Goal: Task Accomplishment & Management: Manage account settings

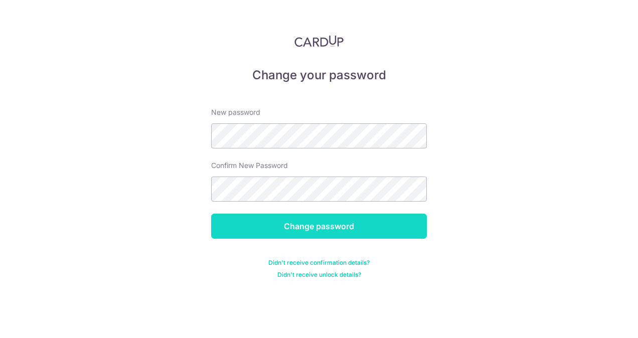
click at [289, 221] on input "Change password" at bounding box center [319, 226] width 216 height 25
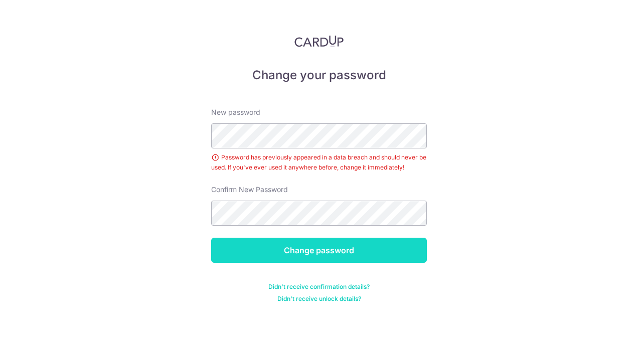
click at [314, 258] on input "Change password" at bounding box center [319, 250] width 216 height 25
click at [319, 246] on input "Change password" at bounding box center [319, 250] width 216 height 25
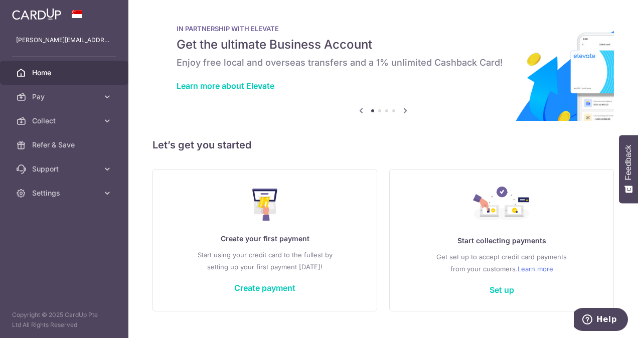
scroll to position [10, 0]
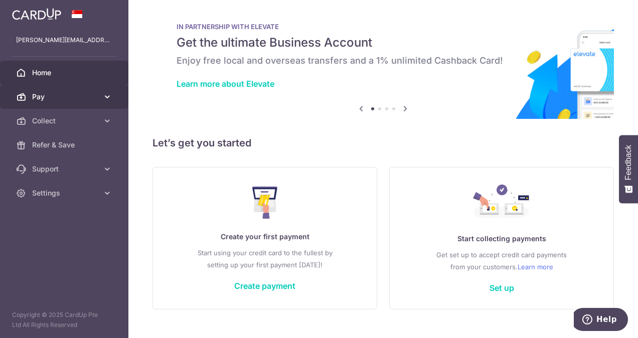
click at [109, 99] on icon at bounding box center [107, 97] width 10 height 10
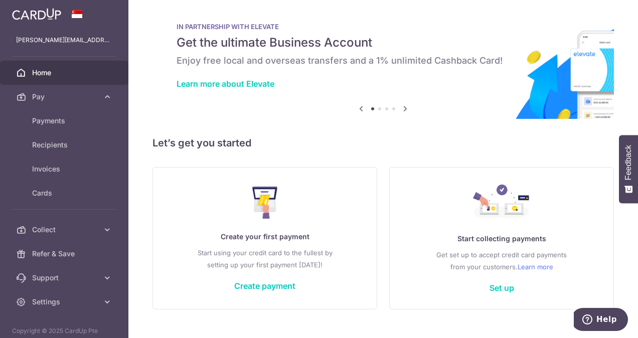
scroll to position [0, 0]
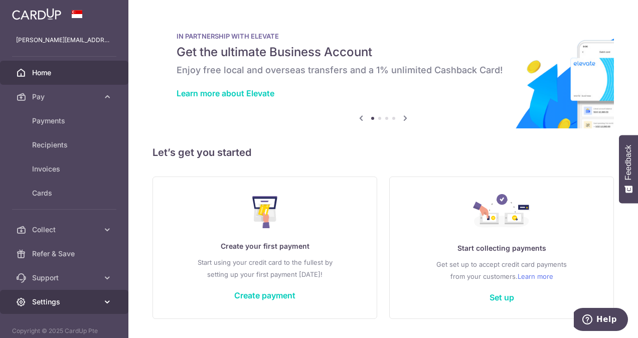
click at [83, 298] on span "Settings" at bounding box center [65, 302] width 66 height 10
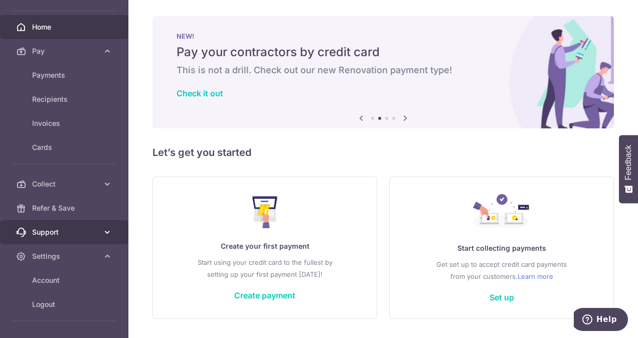
scroll to position [46, 0]
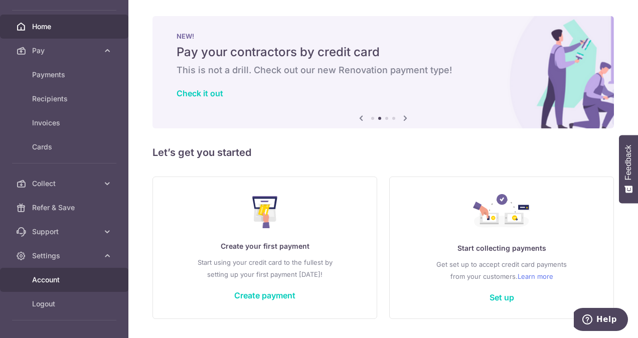
click at [71, 275] on span "Account" at bounding box center [65, 280] width 66 height 10
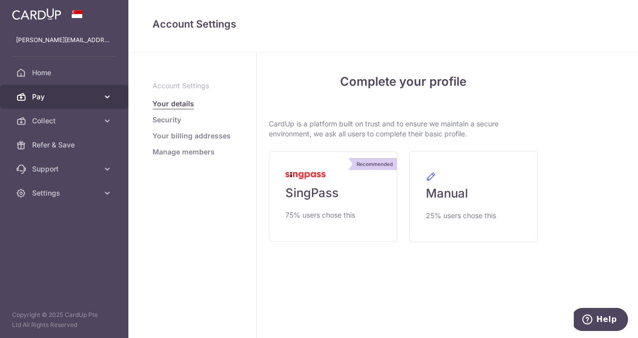
click at [89, 93] on span "Pay" at bounding box center [65, 97] width 66 height 10
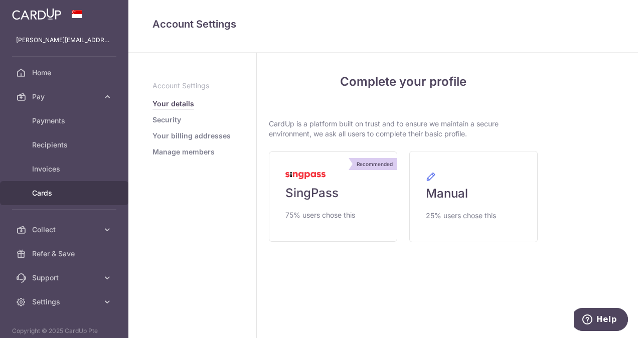
click at [55, 197] on span "Cards" at bounding box center [65, 193] width 66 height 10
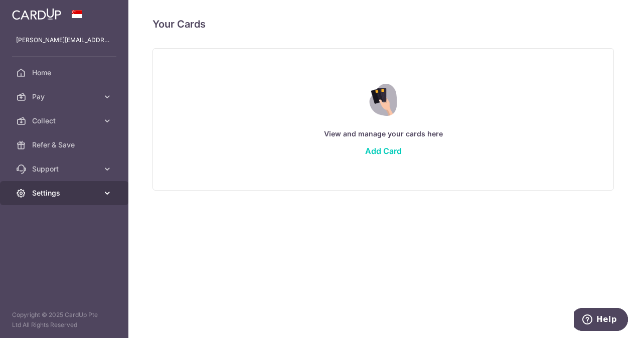
click at [104, 197] on icon at bounding box center [107, 193] width 10 height 10
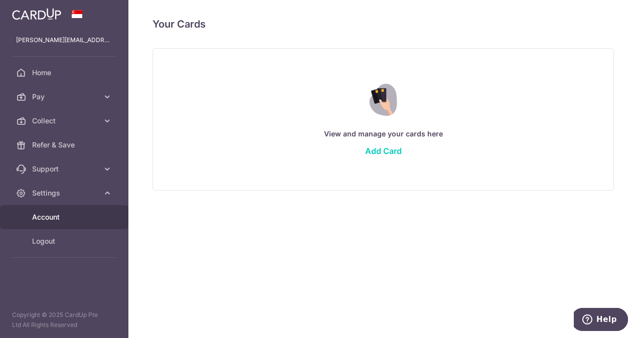
click at [60, 225] on link "Account" at bounding box center [64, 217] width 128 height 24
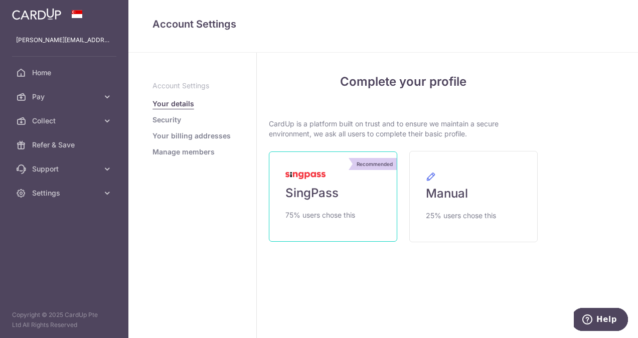
click at [343, 206] on link "Recommended SingPass 75% users chose this" at bounding box center [333, 197] width 128 height 90
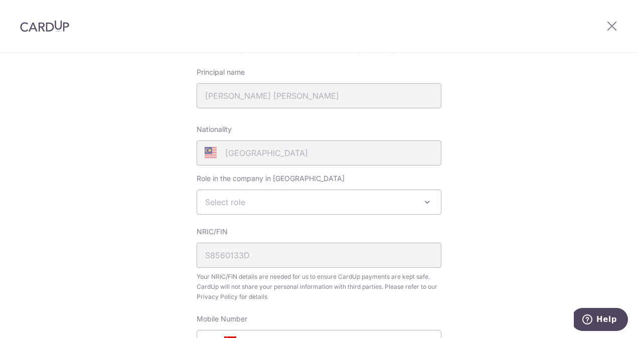
scroll to position [182, 0]
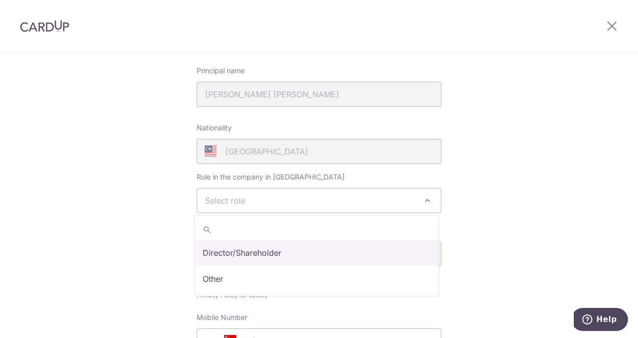
click at [344, 200] on span "Select role" at bounding box center [319, 201] width 244 height 24
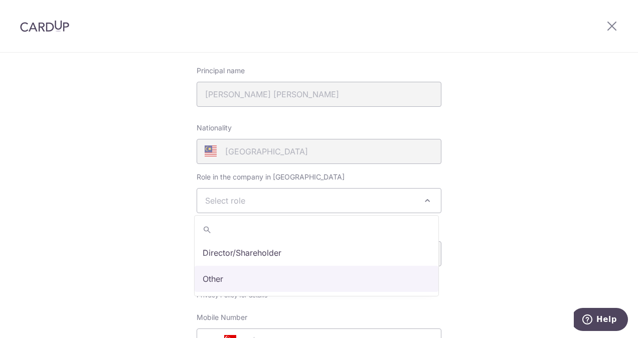
select select "other"
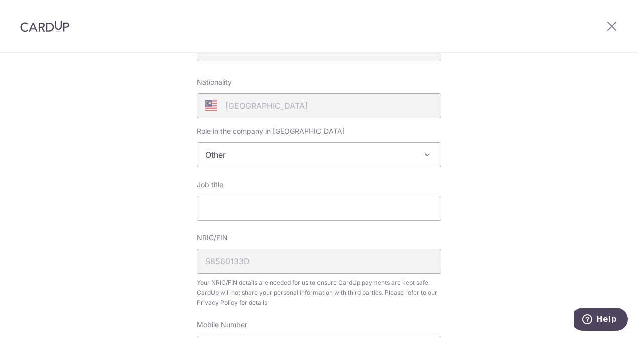
scroll to position [228, 0]
click at [230, 207] on input "Job title" at bounding box center [319, 207] width 245 height 25
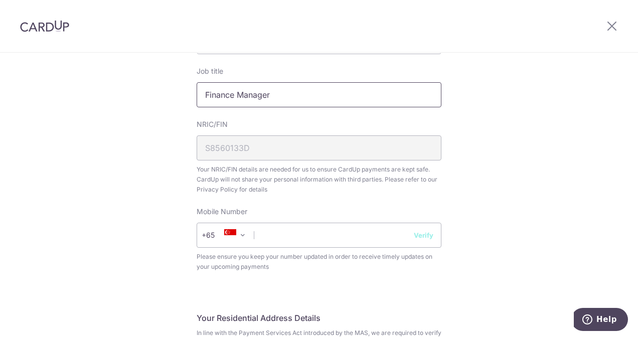
scroll to position [342, 0]
type input "Finance Manager"
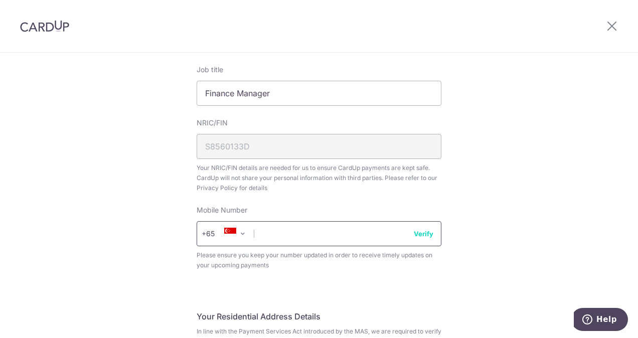
click at [259, 240] on input "text" at bounding box center [319, 233] width 245 height 25
type input "83114848"
click at [466, 249] on div "Review your details Your Details Please provide your full name as per your NRIC…" at bounding box center [319, 207] width 638 height 993
click at [430, 236] on button "Verify" at bounding box center [424, 234] width 20 height 10
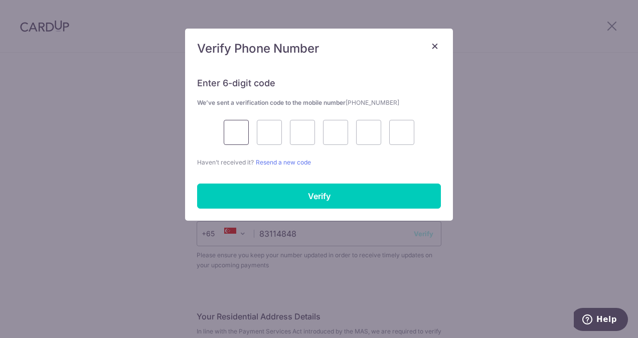
click at [229, 132] on input "text" at bounding box center [236, 132] width 25 height 25
type input "9"
type input "1"
type input "7"
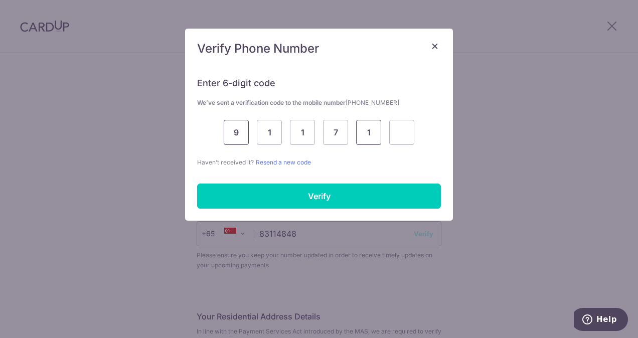
type input "1"
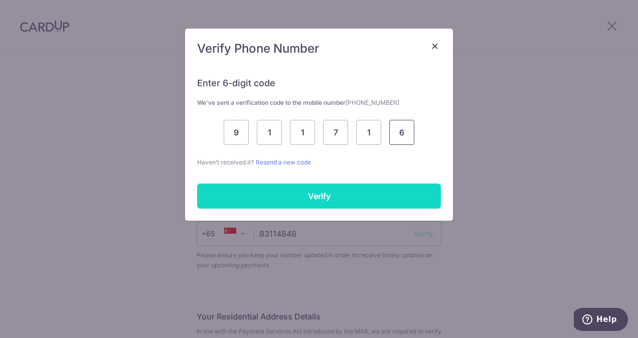
type input "6"
click at [276, 194] on input "Verify" at bounding box center [319, 196] width 244 height 25
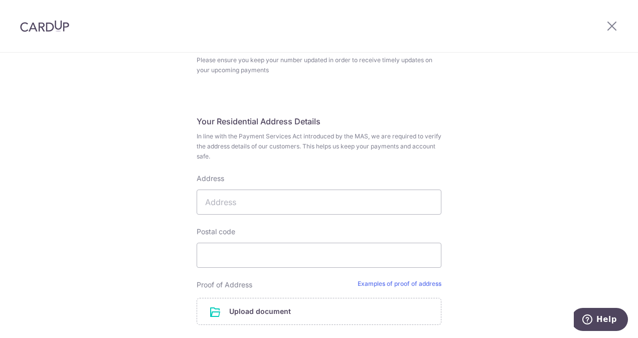
scroll to position [538, 0]
click at [236, 202] on input "Address" at bounding box center [319, 201] width 245 height 25
type input "3 TUAS AVENUE 10, SINGAPORE 639127"
select select "65"
type input "639127"
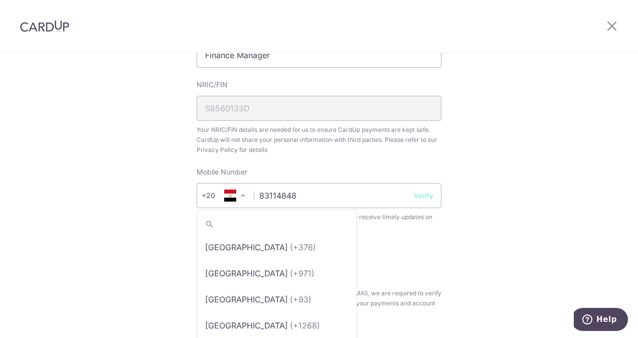
scroll to position [1642, 0]
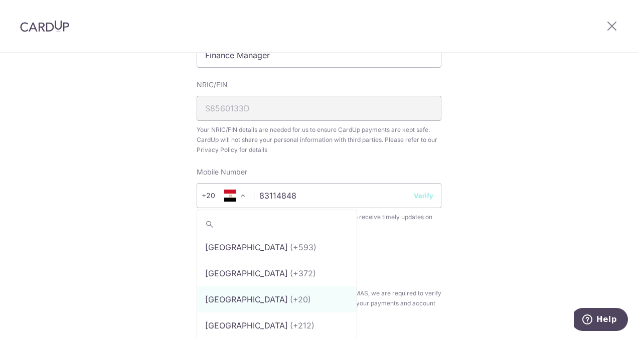
click at [240, 195] on span at bounding box center [243, 196] width 12 height 12
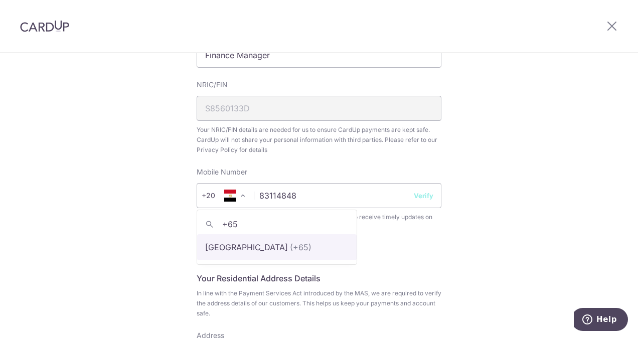
type input "+65"
select select "199"
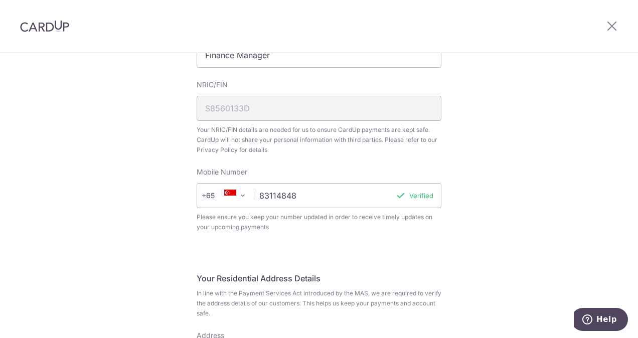
click at [441, 228] on div "Review your details Your Details Please provide your full name as per your NRIC…" at bounding box center [319, 171] width 269 height 972
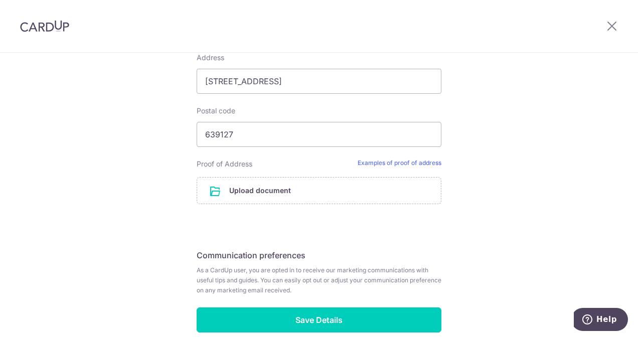
scroll to position [681, 0]
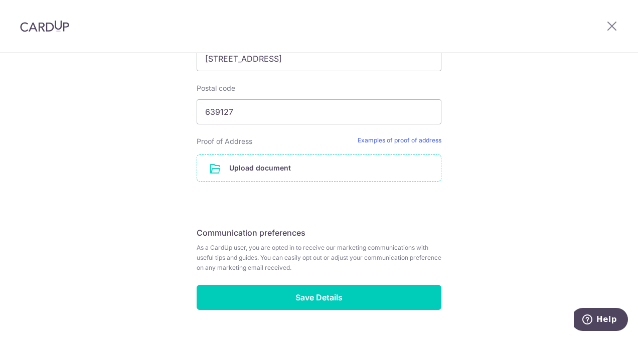
click at [271, 168] on input "file" at bounding box center [319, 168] width 244 height 26
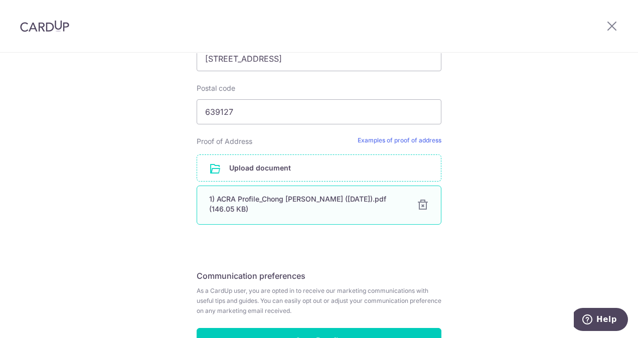
scroll to position [745, 0]
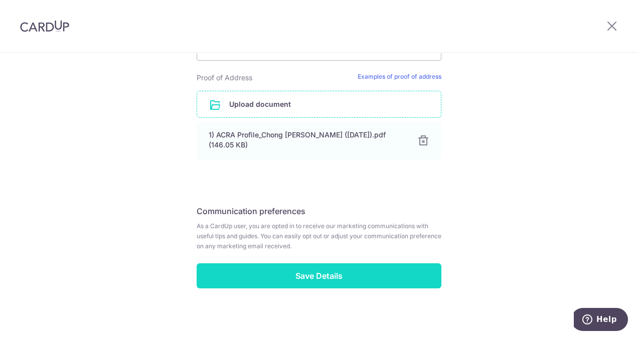
click at [309, 276] on input "Save Details" at bounding box center [319, 275] width 245 height 25
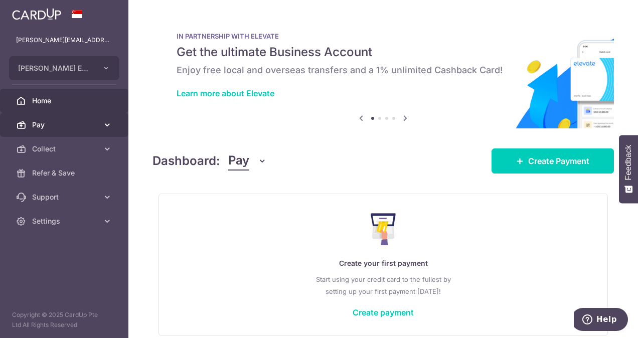
click at [99, 125] on link "Pay" at bounding box center [64, 125] width 128 height 24
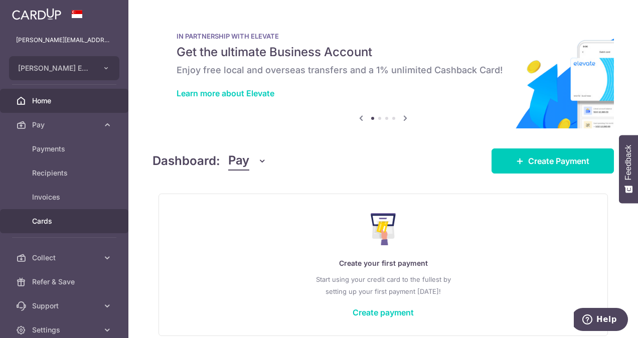
click at [49, 222] on span "Cards" at bounding box center [65, 221] width 66 height 10
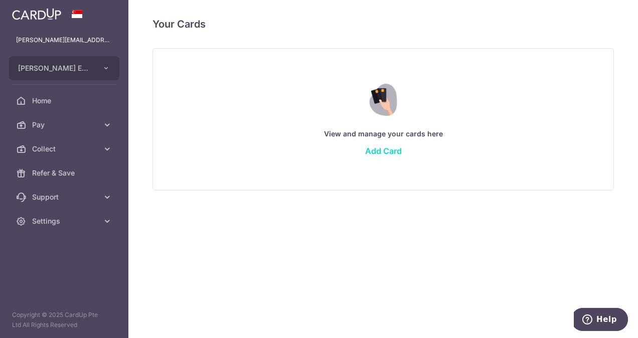
click at [393, 147] on link "Add Card" at bounding box center [383, 151] width 37 height 10
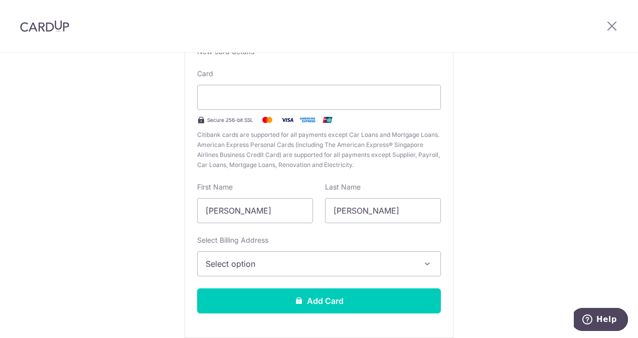
scroll to position [134, 0]
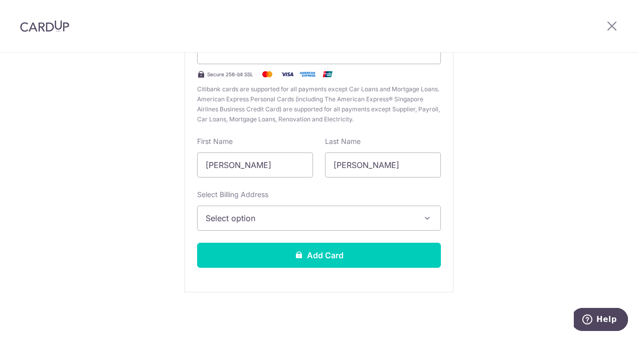
click at [406, 225] on button "Select option" at bounding box center [319, 218] width 244 height 25
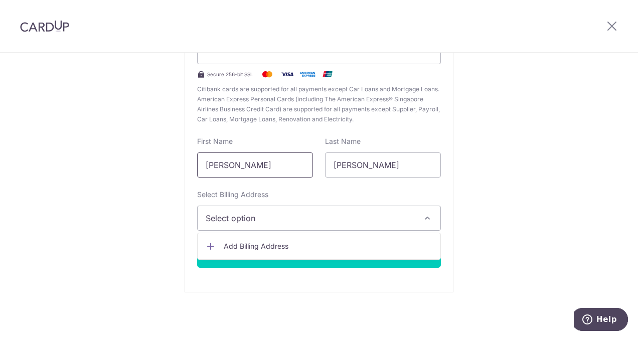
click at [257, 164] on input "Loke Wei" at bounding box center [255, 165] width 116 height 25
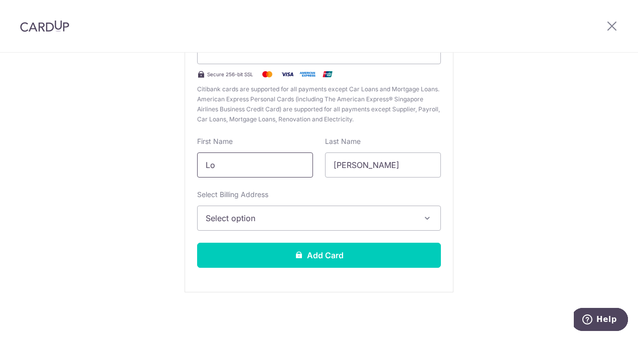
type input "L"
type input "Ng Cheng Fun"
type input "Ryan"
click at [317, 220] on span "Select option" at bounding box center [310, 218] width 209 height 12
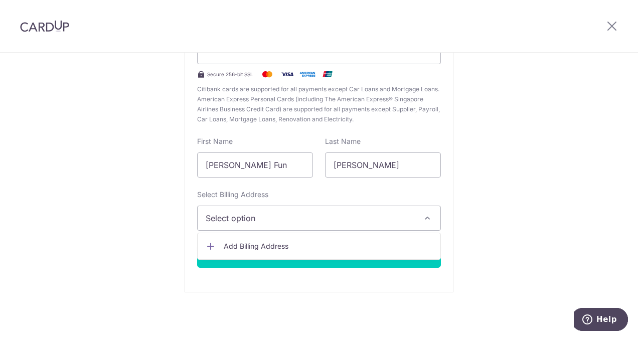
click at [280, 247] on span "Add Billing Address" at bounding box center [328, 246] width 209 height 10
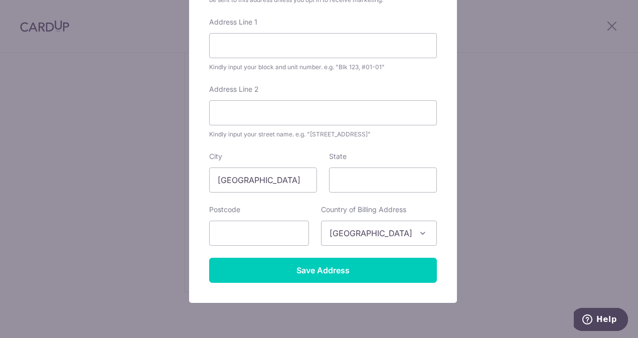
scroll to position [132, 0]
click at [229, 45] on input "Address Line 1" at bounding box center [323, 45] width 228 height 25
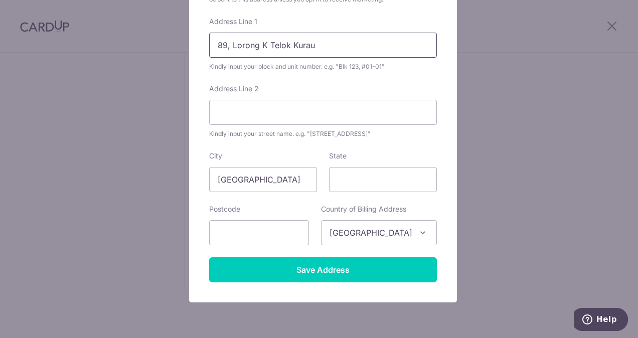
type input "89, Lorong K Telok Kurau"
type input "S"
drag, startPoint x: 323, startPoint y: 44, endPoint x: 223, endPoint y: 40, distance: 100.4
click at [223, 40] on input "89, Lorong K Telok Kurau" at bounding box center [323, 45] width 228 height 25
type input "89"
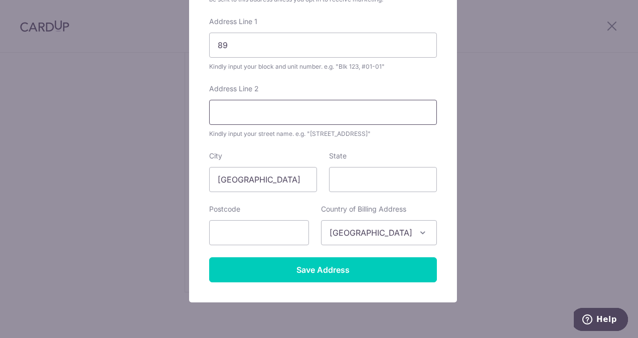
click at [219, 114] on input "Address Line 2" at bounding box center [323, 112] width 228 height 25
paste input ", Lorong K Telok Kurau"
click at [216, 113] on input ", Lorong K Telok Kurau" at bounding box center [323, 112] width 228 height 25
type input "Lorong K Telok Kurau"
click at [340, 175] on input "State" at bounding box center [383, 179] width 108 height 25
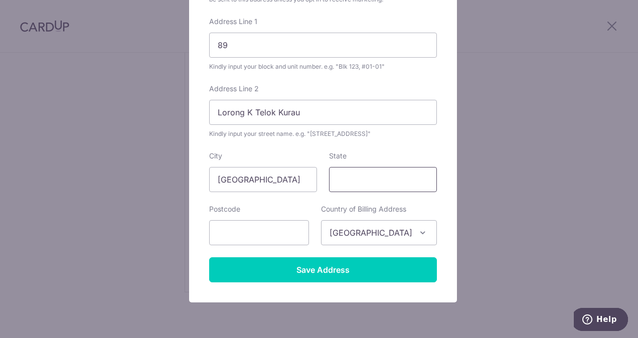
type input "Please Select"
click at [267, 228] on input "text" at bounding box center [259, 232] width 100 height 25
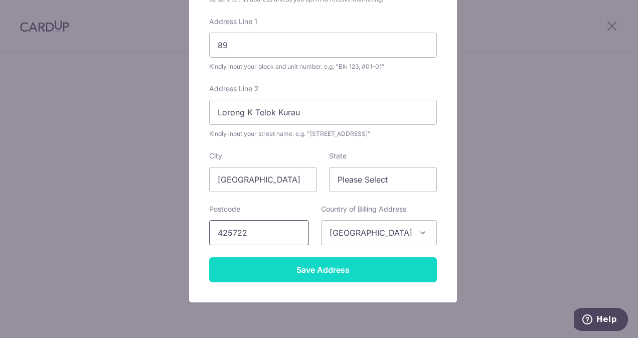
type input "425722"
click at [359, 275] on input "Save Address" at bounding box center [323, 269] width 228 height 25
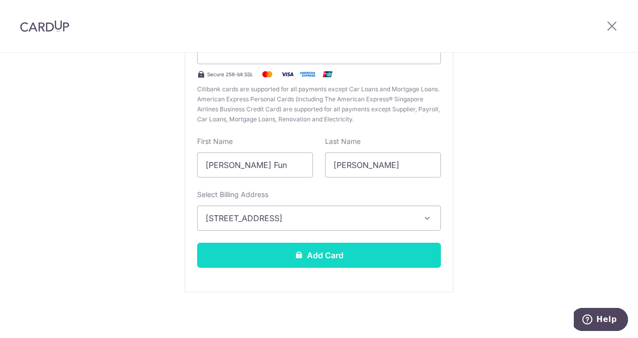
click at [337, 249] on button "Add Card" at bounding box center [319, 255] width 244 height 25
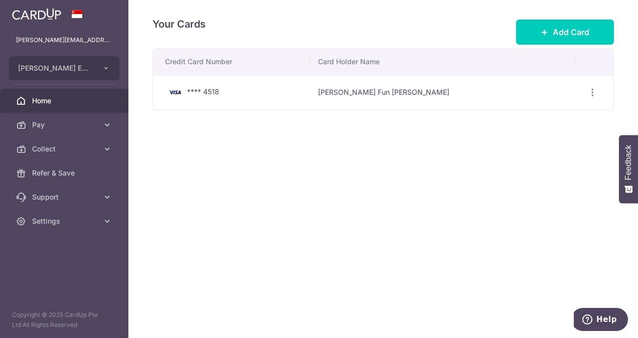
click at [45, 105] on span "Home" at bounding box center [65, 101] width 66 height 10
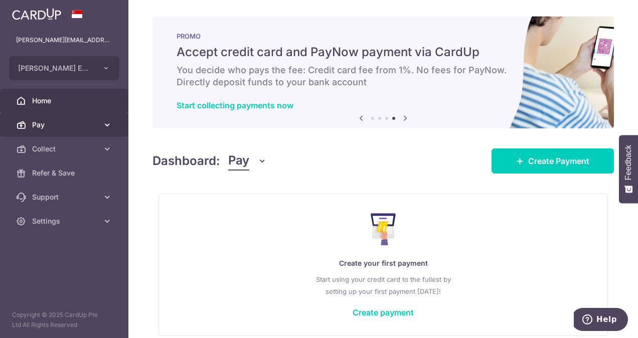
click at [45, 121] on span "Pay" at bounding box center [65, 125] width 66 height 10
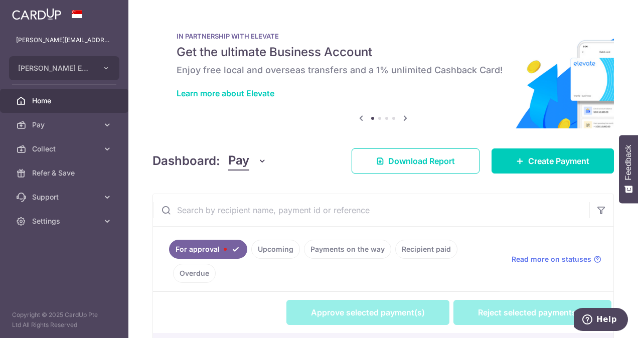
scroll to position [108, 0]
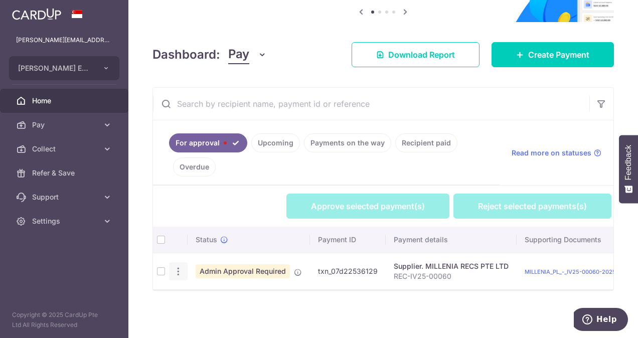
click at [182, 266] on icon "button" at bounding box center [178, 271] width 11 height 11
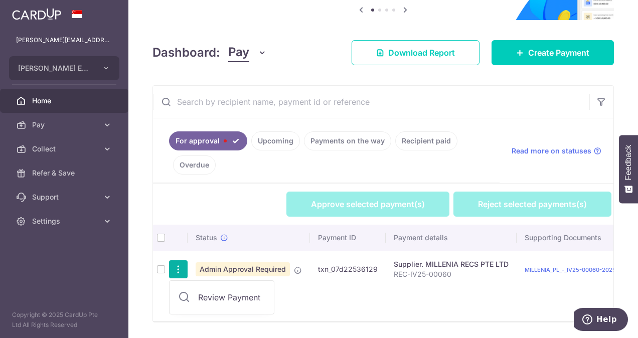
click at [223, 300] on span "Review Payment" at bounding box center [231, 297] width 67 height 12
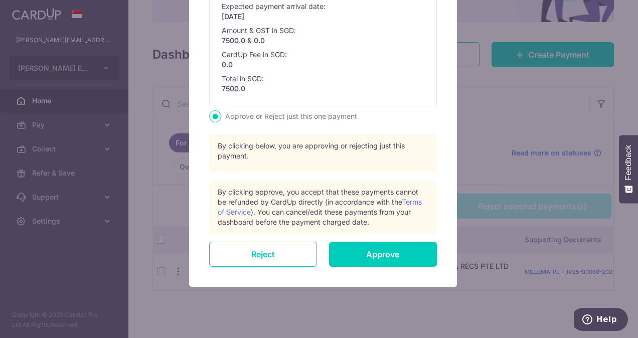
scroll to position [317, 0]
click at [398, 254] on input "Approve" at bounding box center [383, 253] width 108 height 25
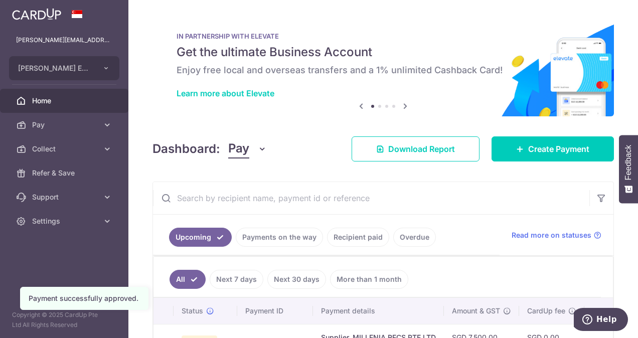
scroll to position [85, 0]
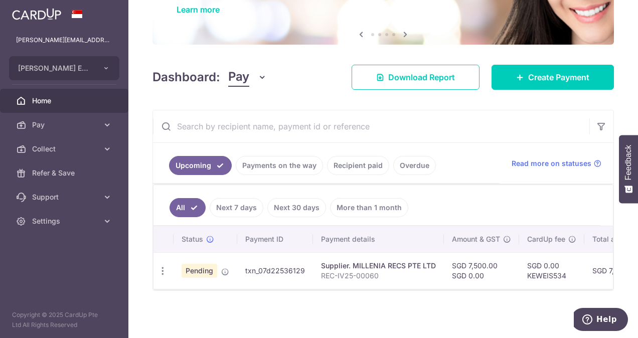
click at [45, 102] on span "Home" at bounding box center [65, 101] width 66 height 10
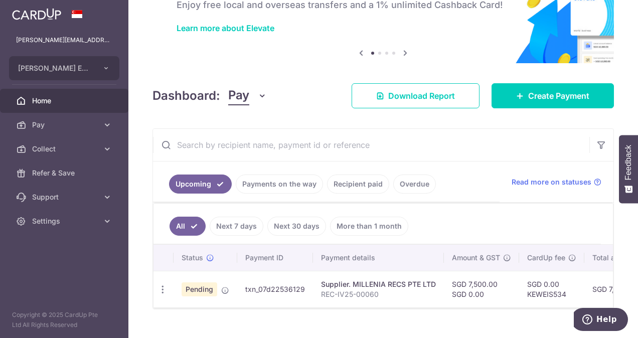
scroll to position [85, 0]
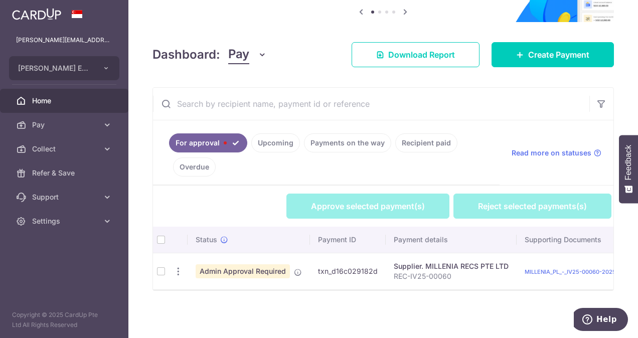
scroll to position [107, 0]
click at [195, 139] on link "For approval" at bounding box center [208, 142] width 78 height 19
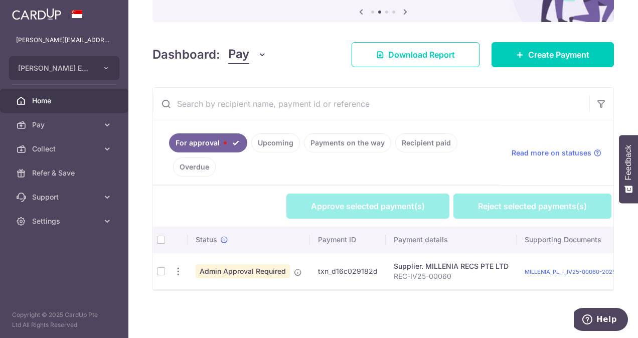
click at [161, 271] on td at bounding box center [161, 271] width 16 height 37
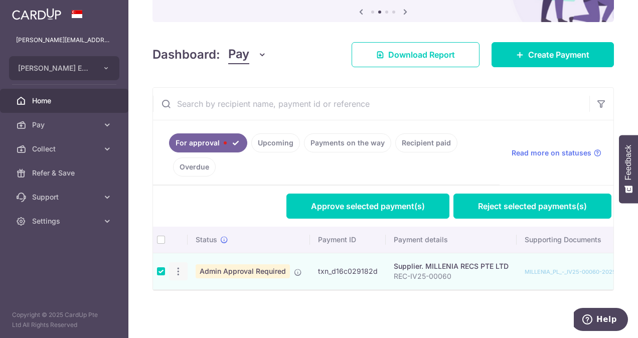
click at [181, 267] on icon "button" at bounding box center [178, 271] width 11 height 11
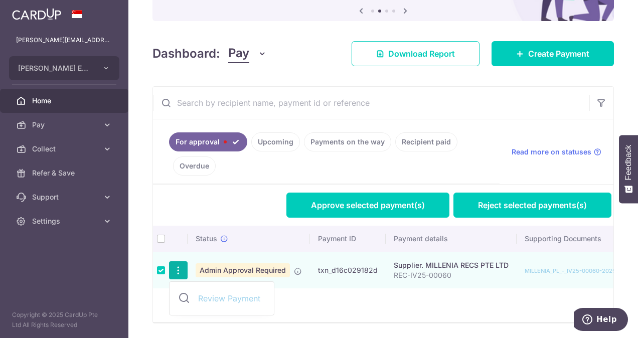
click at [206, 296] on span "Review Payment" at bounding box center [231, 298] width 67 height 12
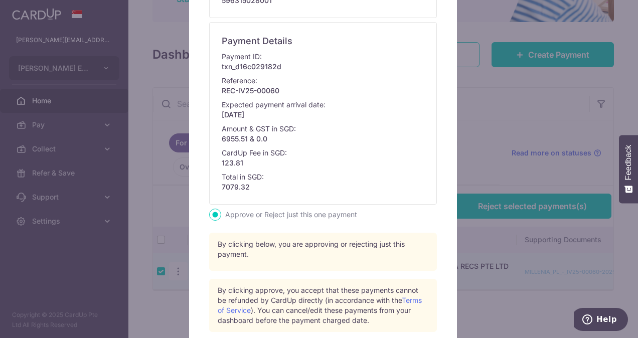
scroll to position [336, 0]
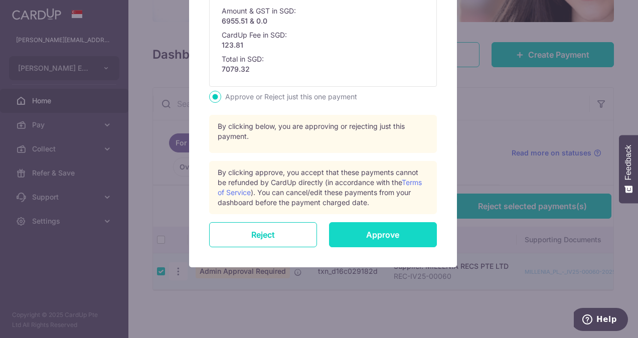
click at [370, 231] on input "Approve" at bounding box center [383, 234] width 108 height 25
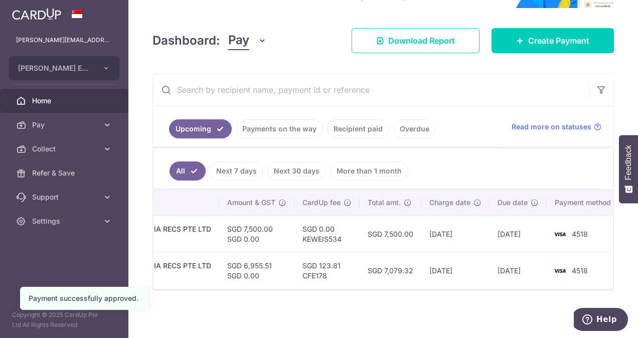
scroll to position [0, 234]
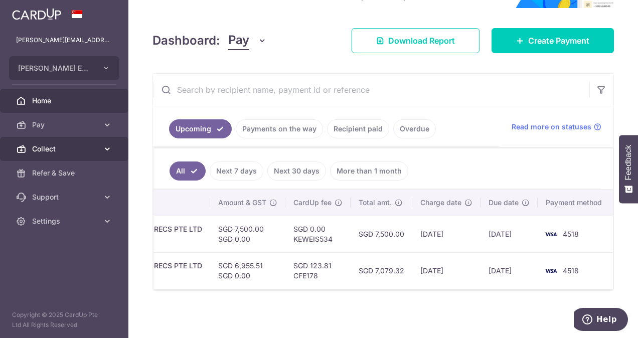
click at [108, 156] on link "Collect" at bounding box center [64, 149] width 128 height 24
